Goal: Book appointment/travel/reservation

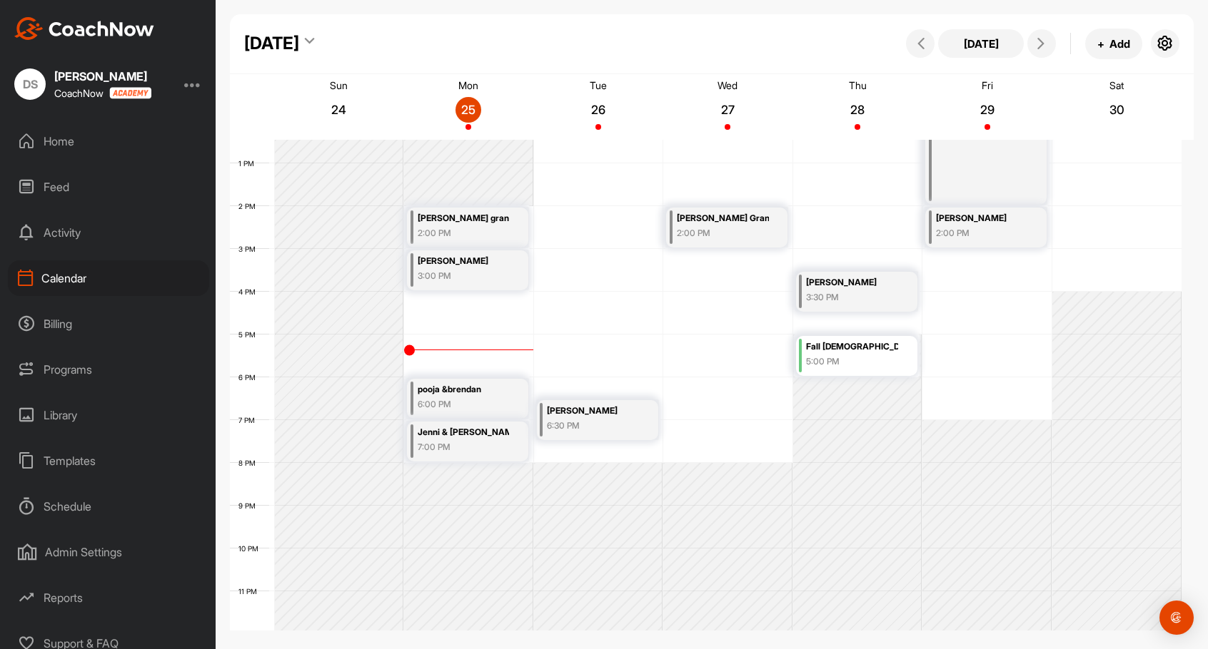
scroll to position [537, 0]
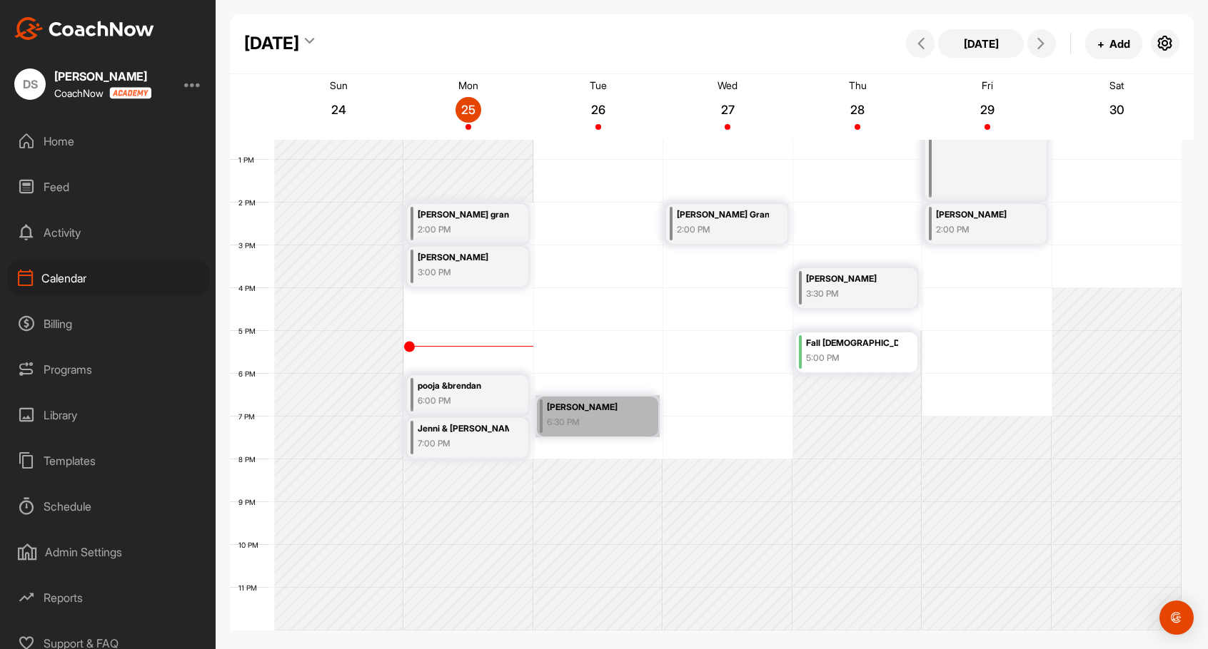
click at [577, 417] on link "[PERSON_NAME] 6:30 PM" at bounding box center [597, 416] width 124 height 42
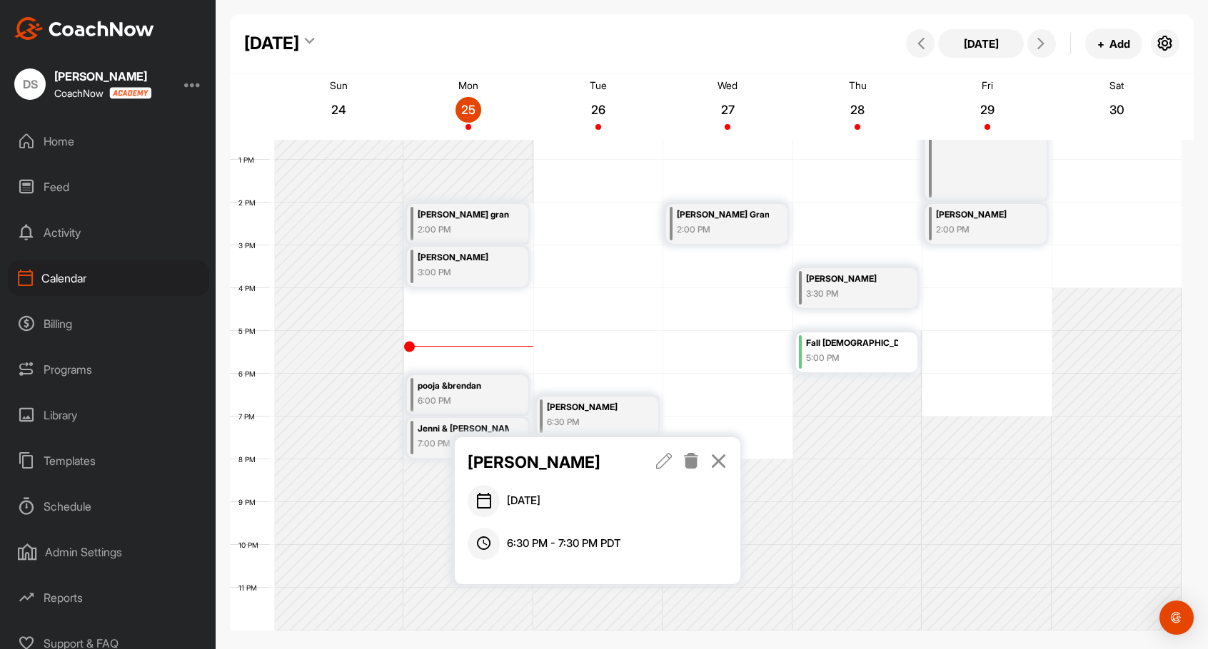
click at [662, 465] on icon at bounding box center [664, 461] width 16 height 16
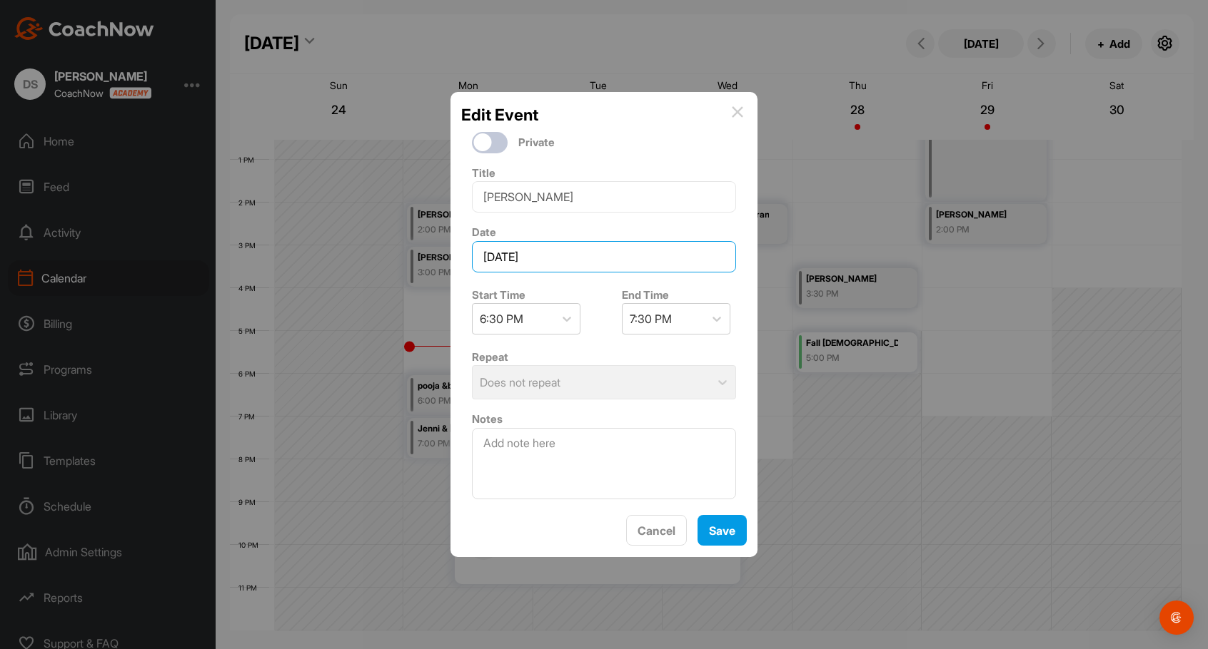
click at [606, 255] on input "[DATE]" at bounding box center [604, 256] width 264 height 31
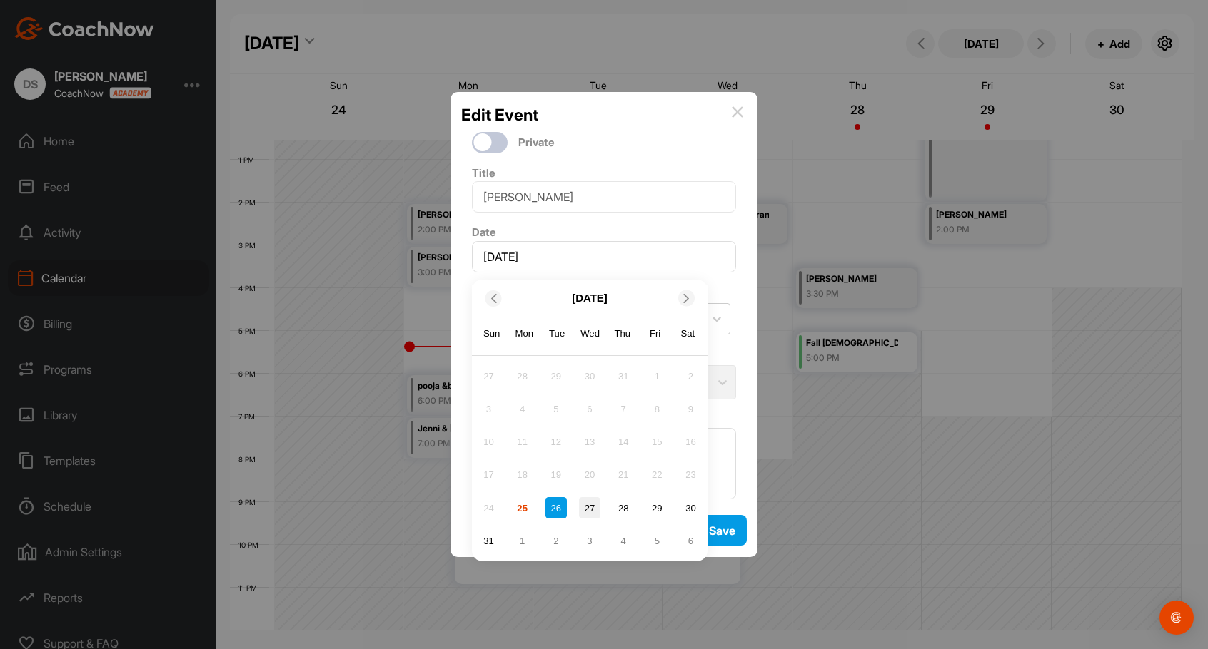
click at [587, 502] on div "27" at bounding box center [589, 507] width 21 height 21
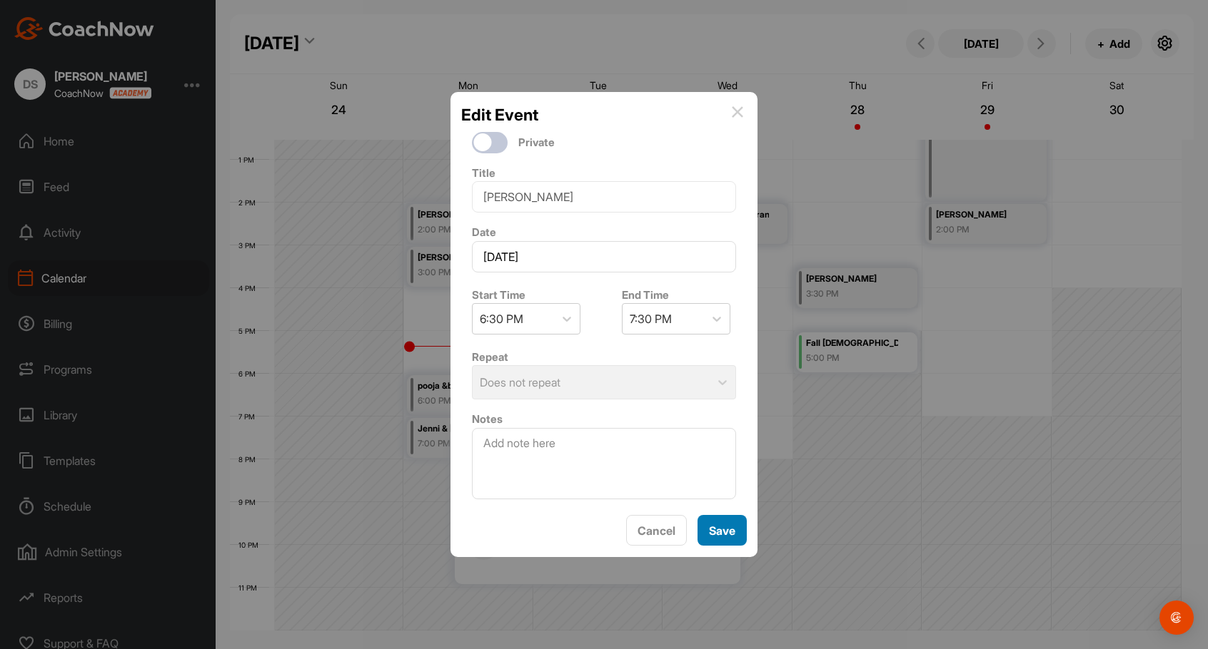
click at [726, 539] on button "Save" at bounding box center [721, 530] width 49 height 31
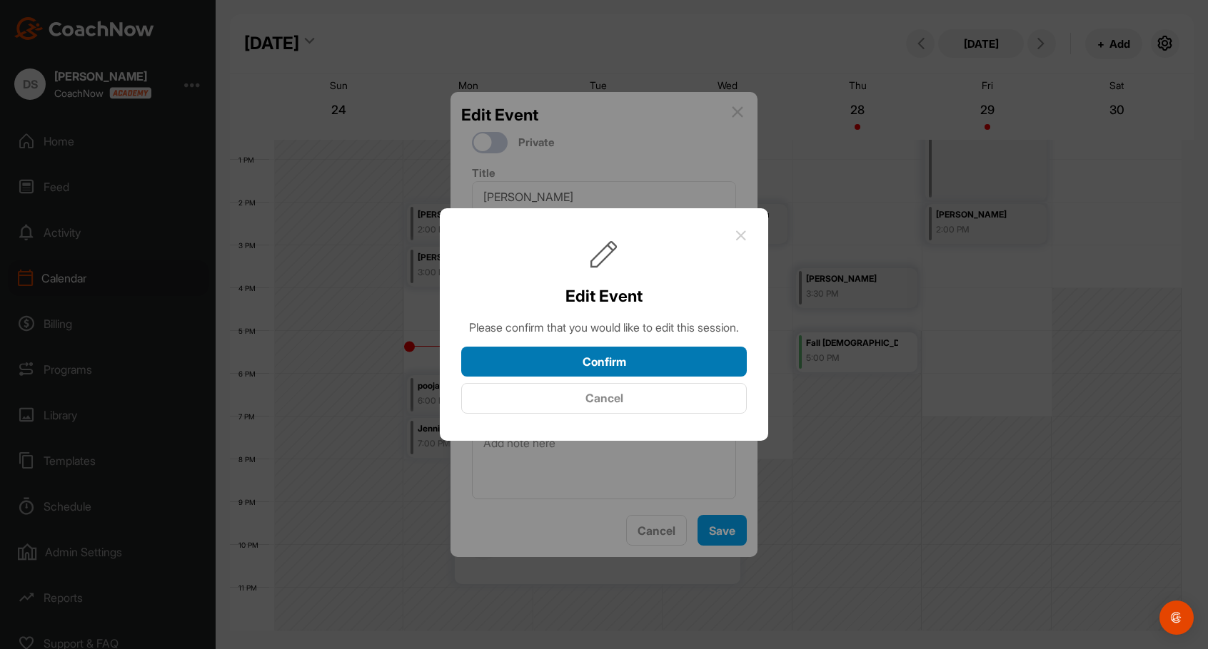
click at [654, 363] on button "Confirm" at bounding box center [603, 362] width 285 height 31
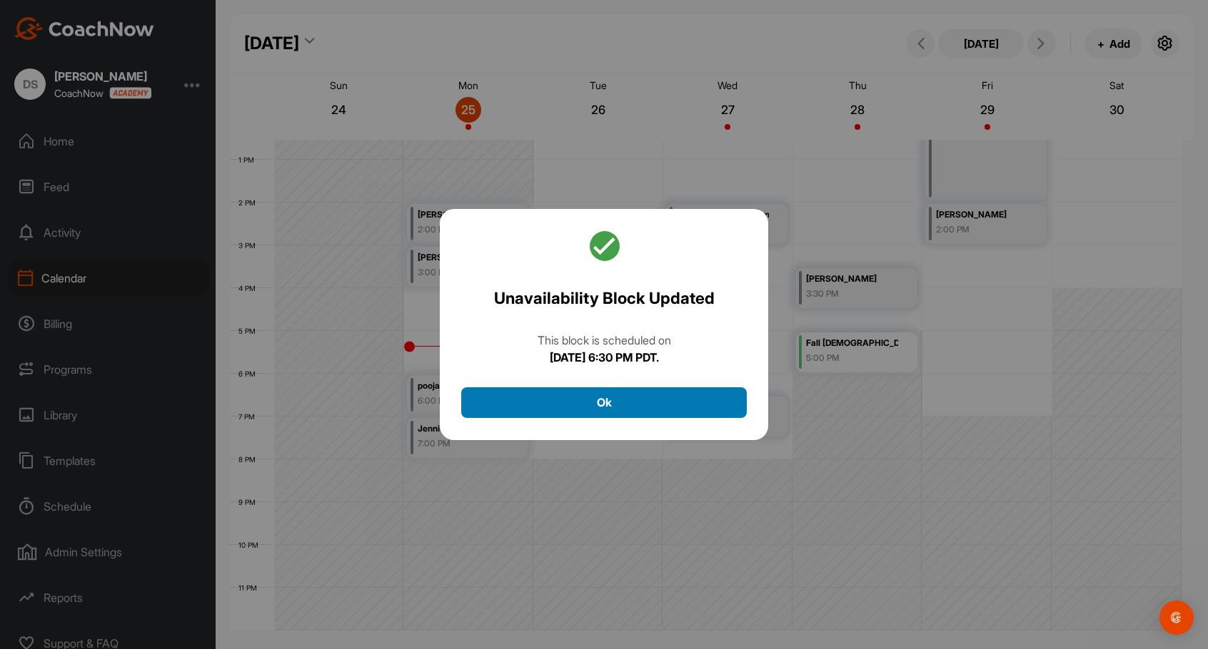
click at [634, 405] on button "Ok" at bounding box center [603, 403] width 285 height 31
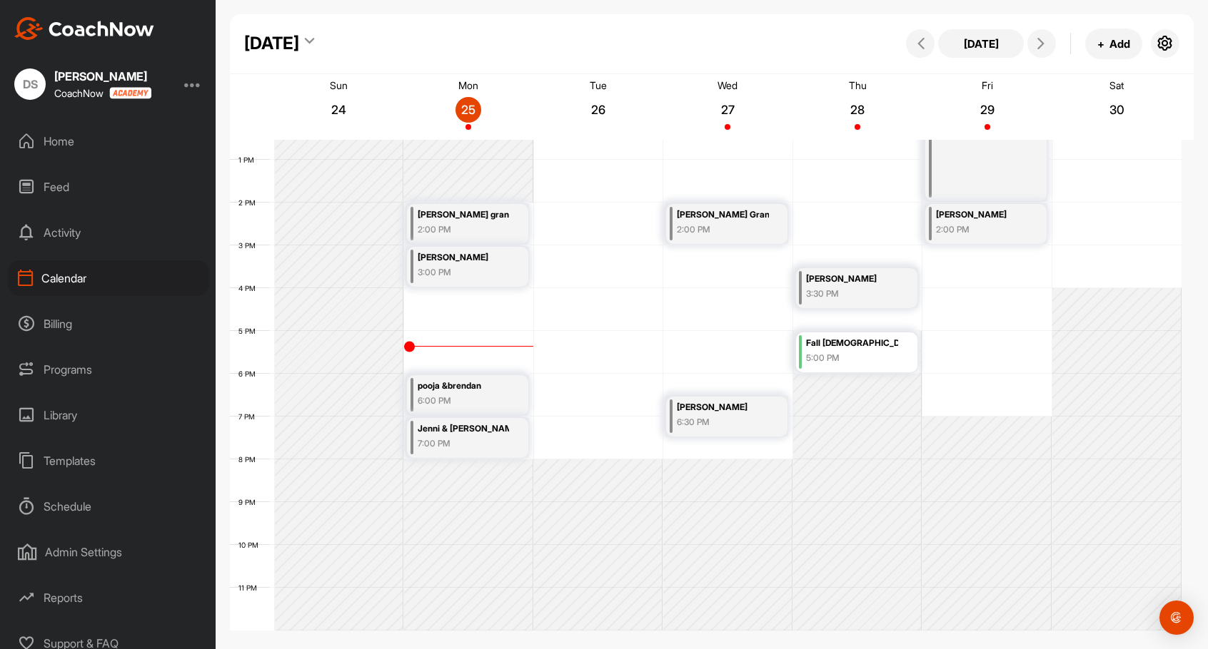
click at [707, 416] on div "6:30 PM" at bounding box center [723, 422] width 92 height 13
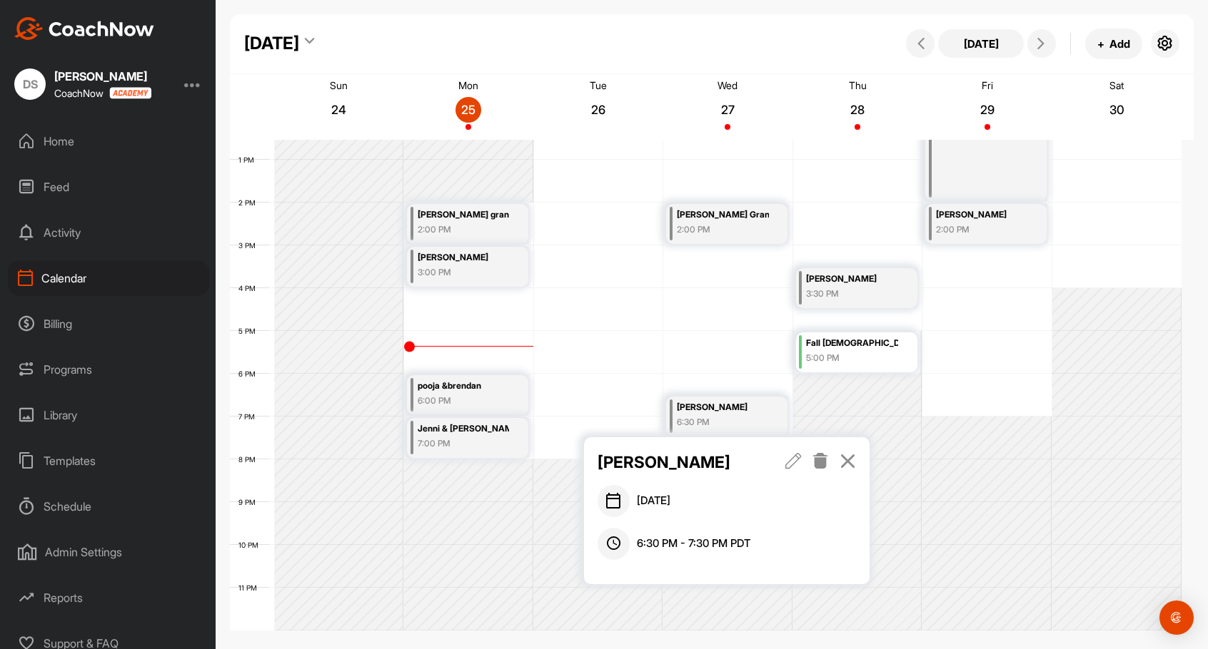
click at [796, 462] on icon at bounding box center [793, 461] width 16 height 16
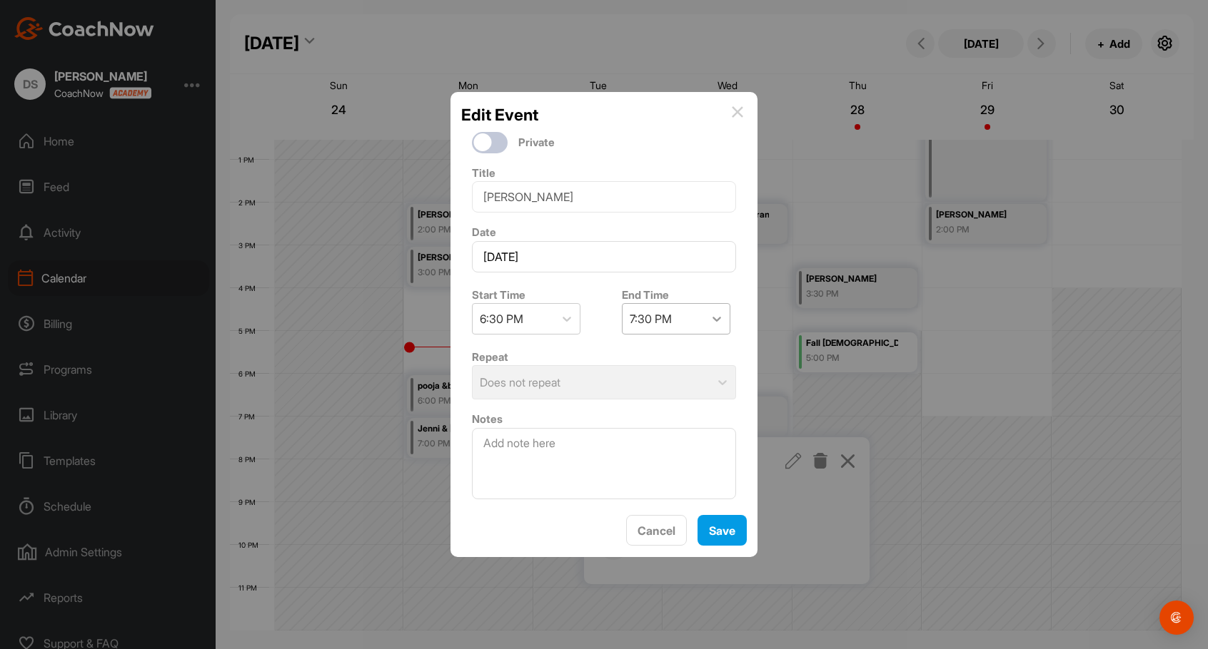
click at [709, 312] on icon at bounding box center [716, 319] width 14 height 14
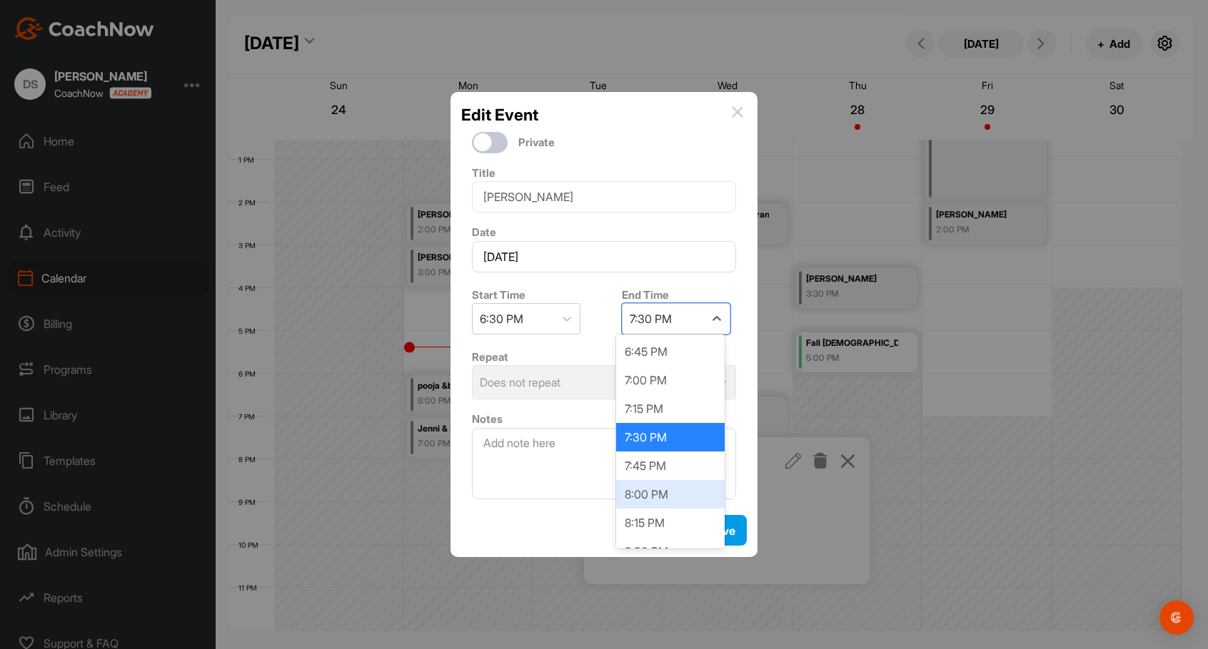
click at [654, 498] on div "8:00 PM" at bounding box center [670, 494] width 108 height 29
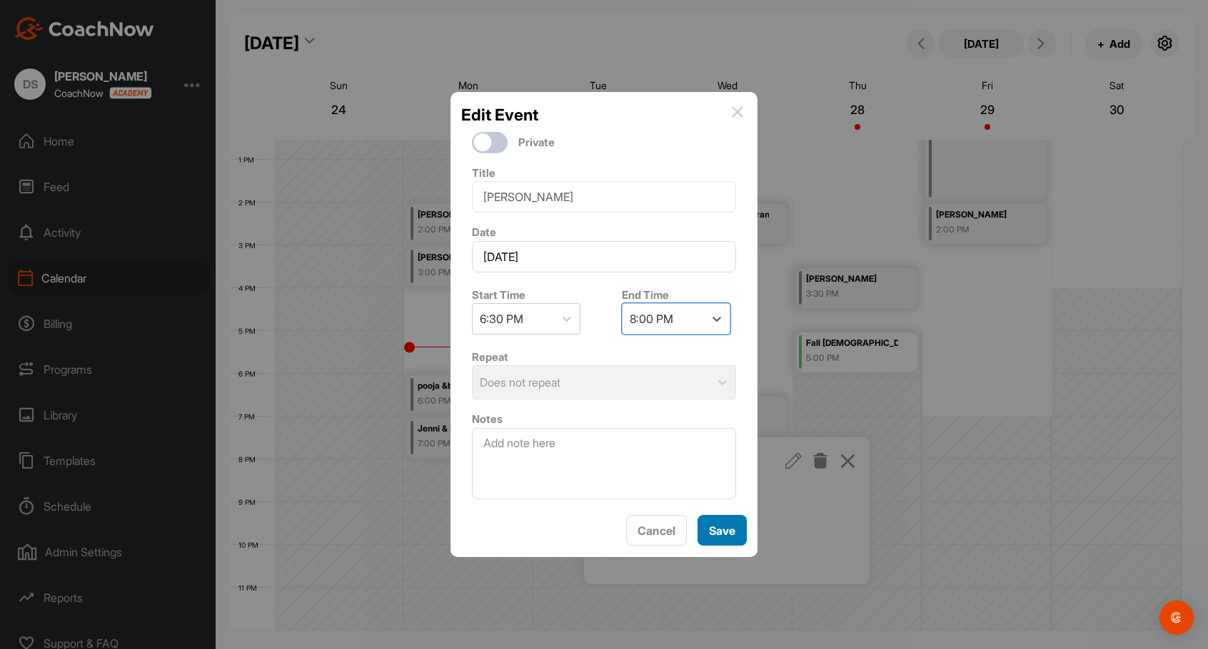
click at [726, 535] on button "Save" at bounding box center [721, 530] width 49 height 31
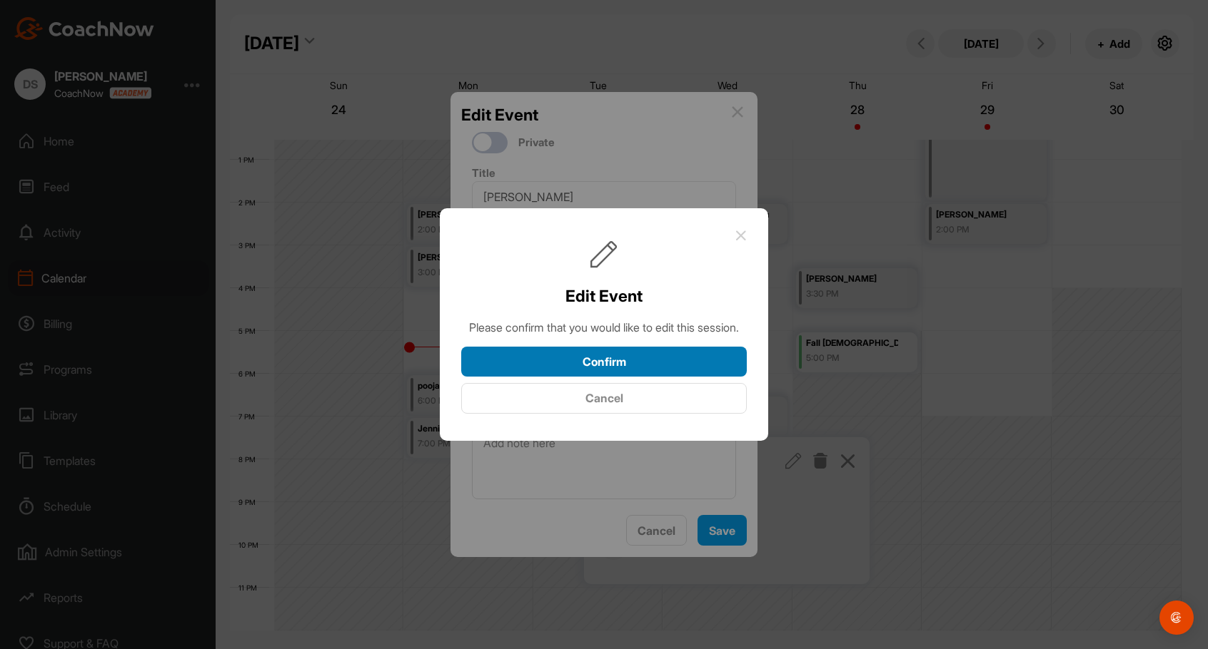
click at [620, 365] on button "Confirm" at bounding box center [603, 362] width 285 height 31
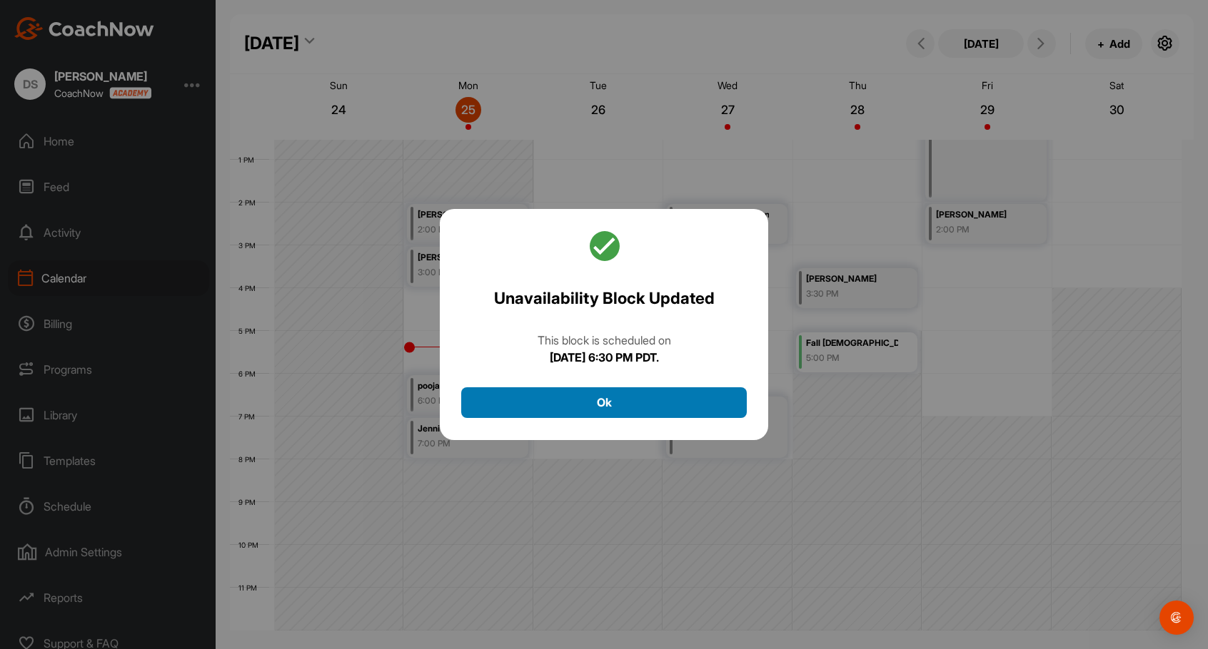
click at [612, 401] on button "Ok" at bounding box center [603, 403] width 285 height 31
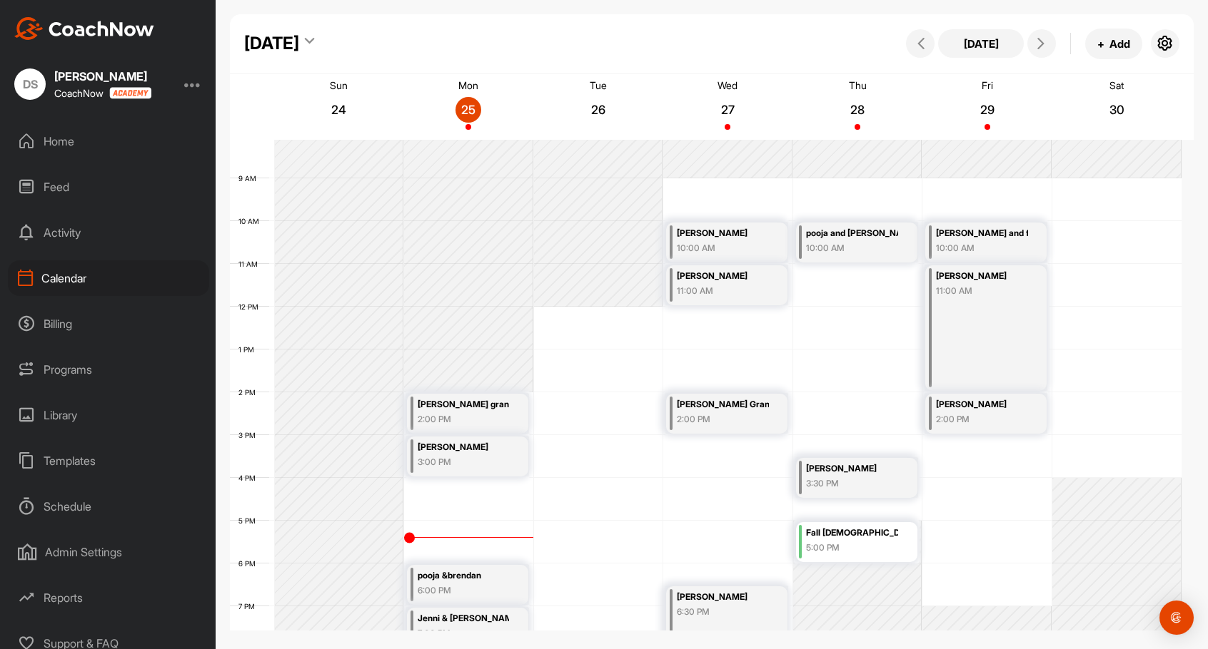
scroll to position [323, 0]
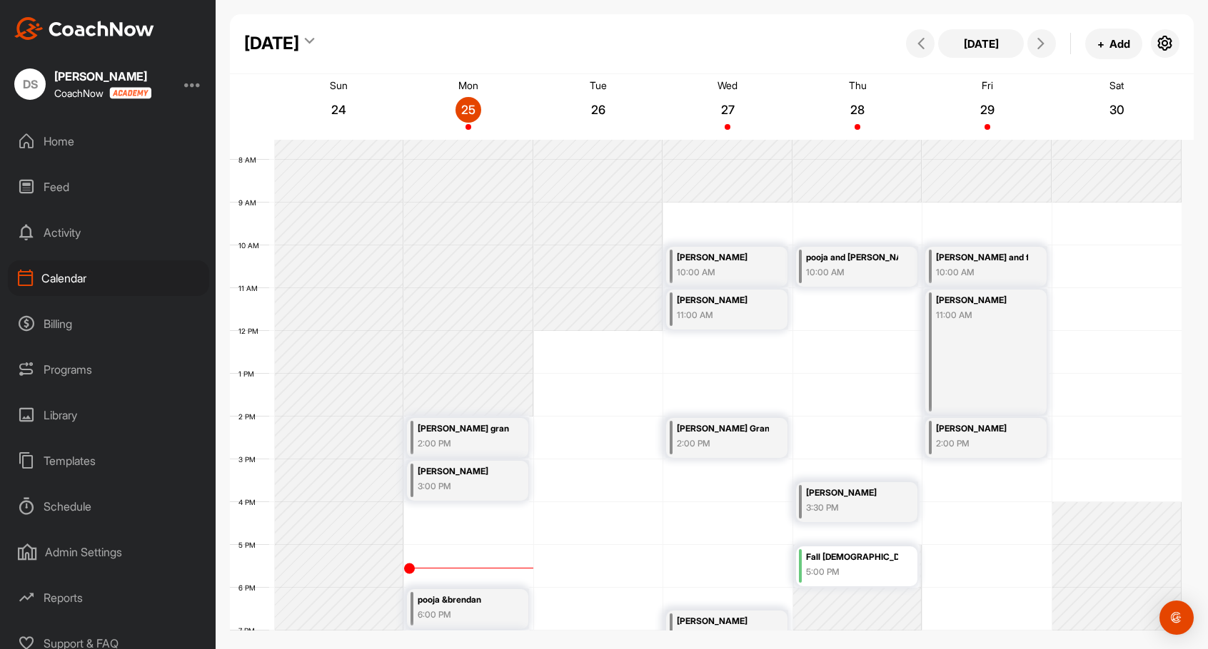
click at [455, 613] on div "6:00 PM" at bounding box center [464, 615] width 92 height 13
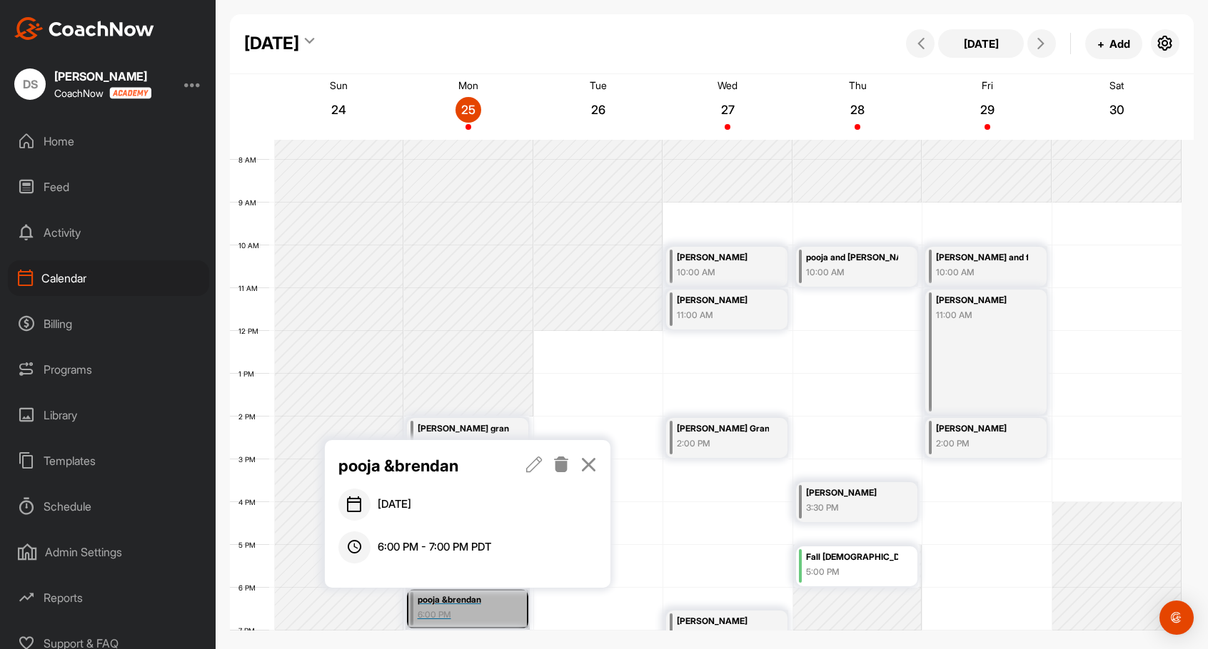
drag, startPoint x: 460, startPoint y: 610, endPoint x: 557, endPoint y: 457, distance: 181.6
click at [452, 611] on link "pooja &brendan 6:00 PM" at bounding box center [467, 609] width 124 height 42
click at [557, 462] on icon at bounding box center [561, 465] width 16 height 16
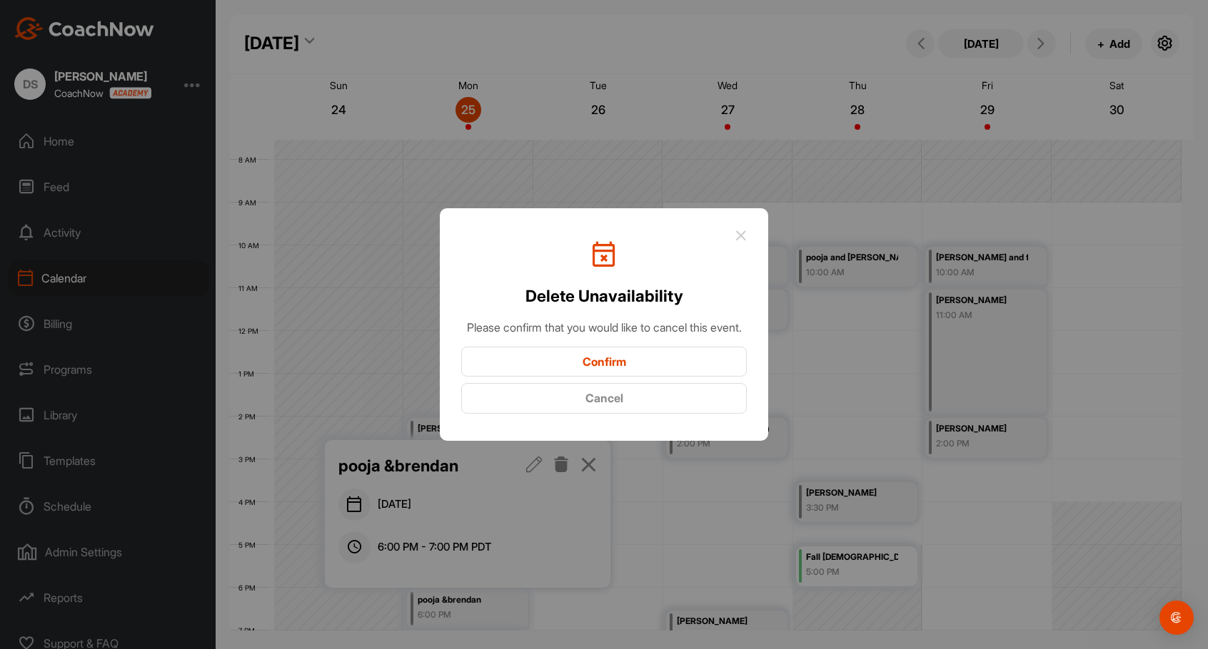
click at [607, 367] on button "Confirm" at bounding box center [603, 362] width 285 height 31
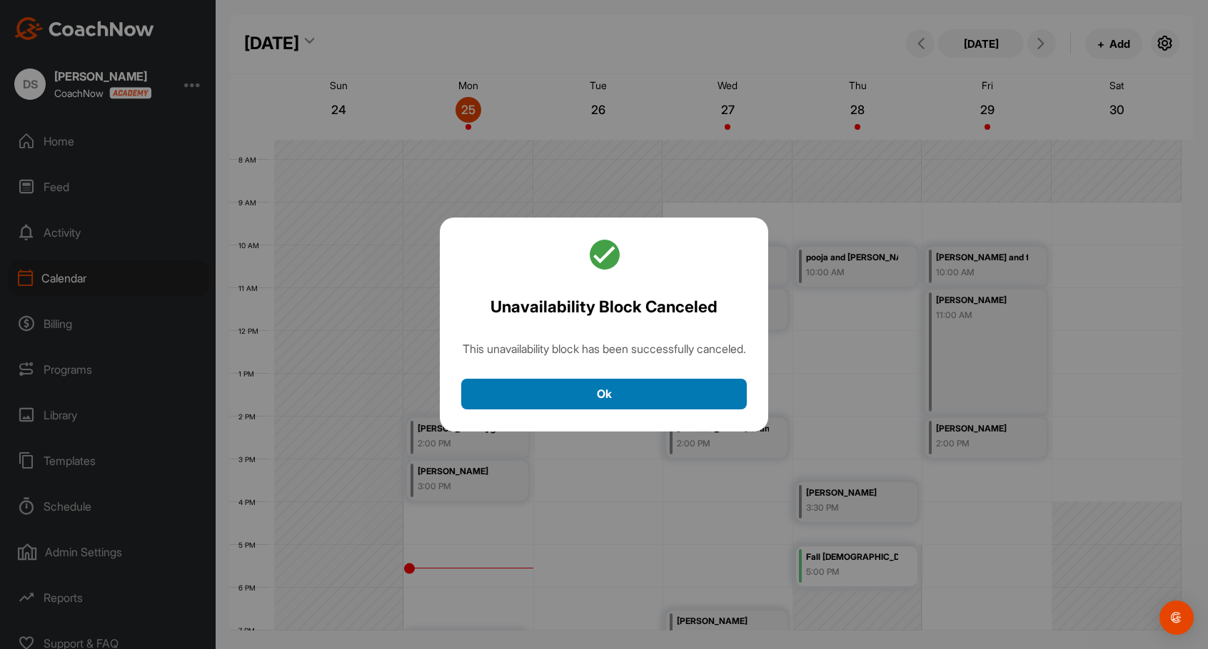
click at [522, 400] on button "Ok" at bounding box center [603, 394] width 285 height 31
